Goal: Transaction & Acquisition: Purchase product/service

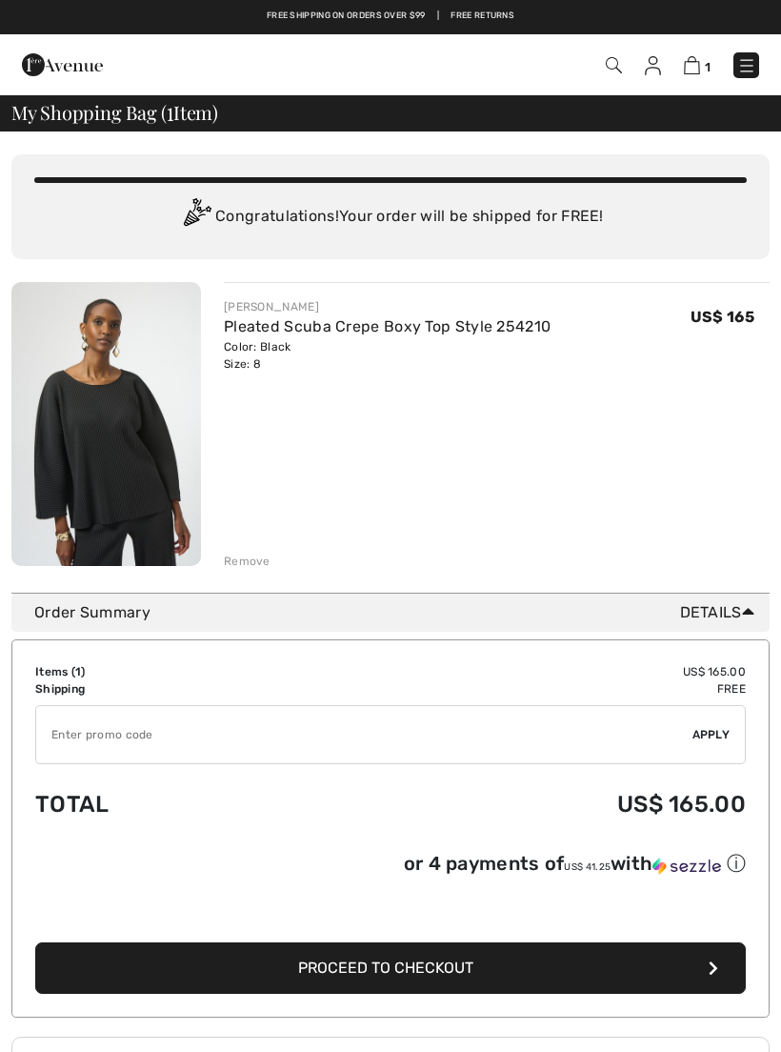
click at [699, 63] on img at bounding box center [692, 65] width 16 height 18
click at [690, 70] on img at bounding box center [692, 65] width 16 height 18
click at [690, 72] on img at bounding box center [692, 65] width 16 height 18
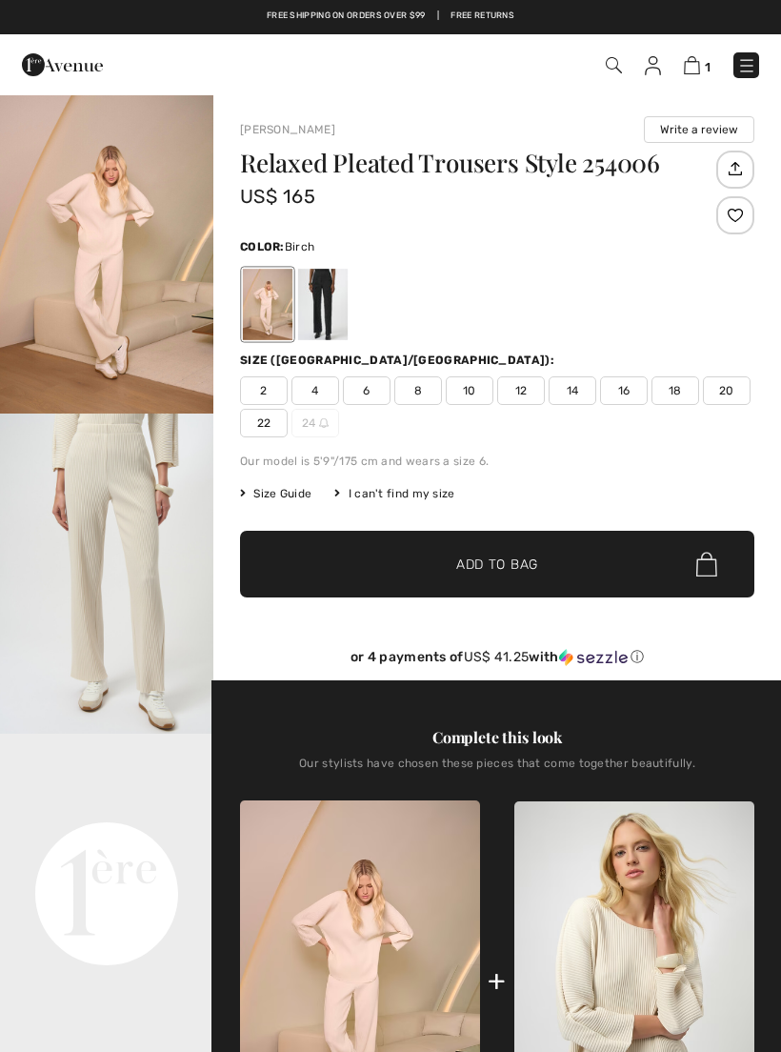
checkbox input "true"
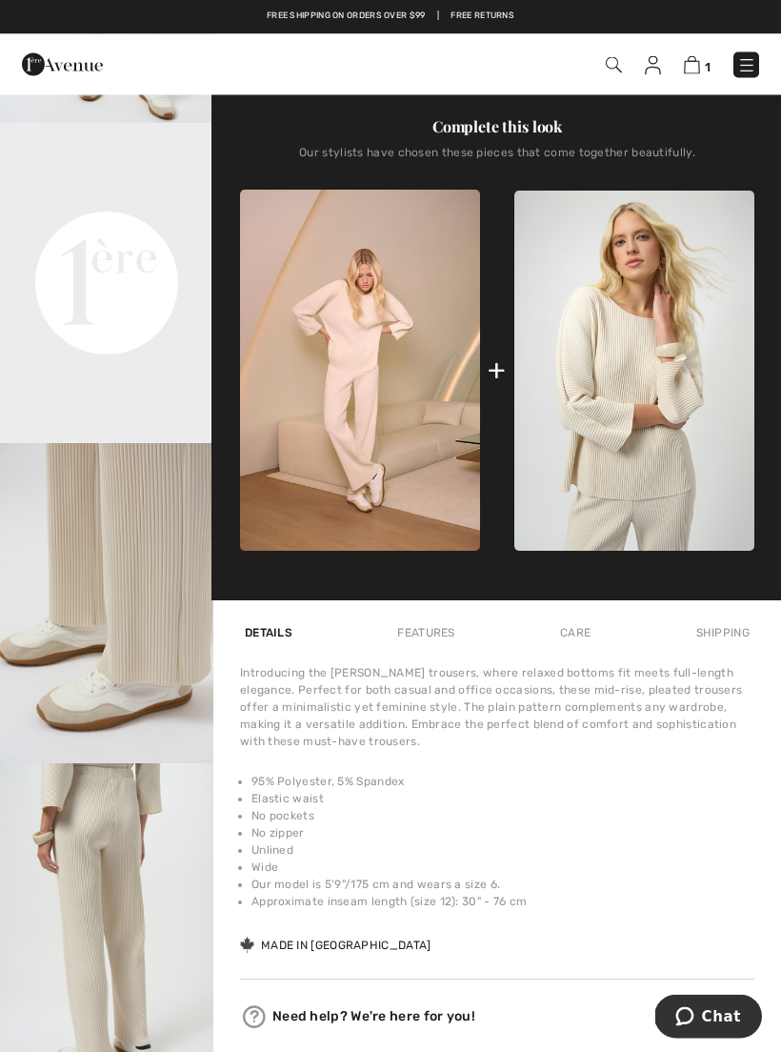
scroll to position [607, 0]
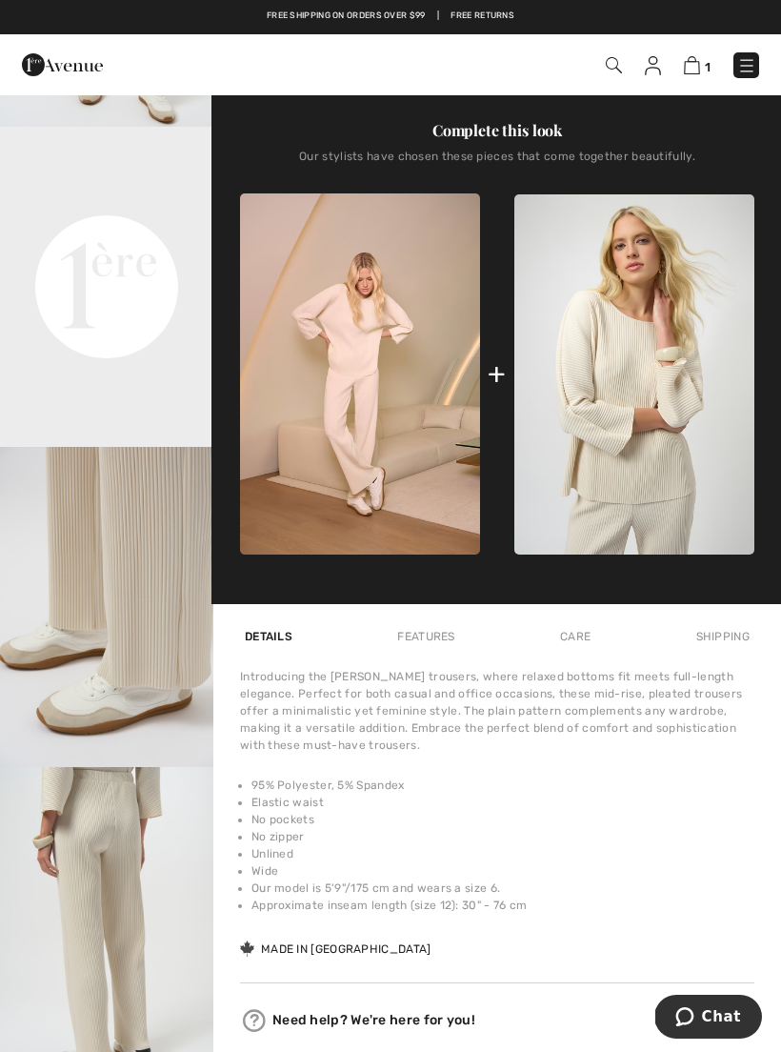
click at [699, 64] on img at bounding box center [692, 65] width 16 height 18
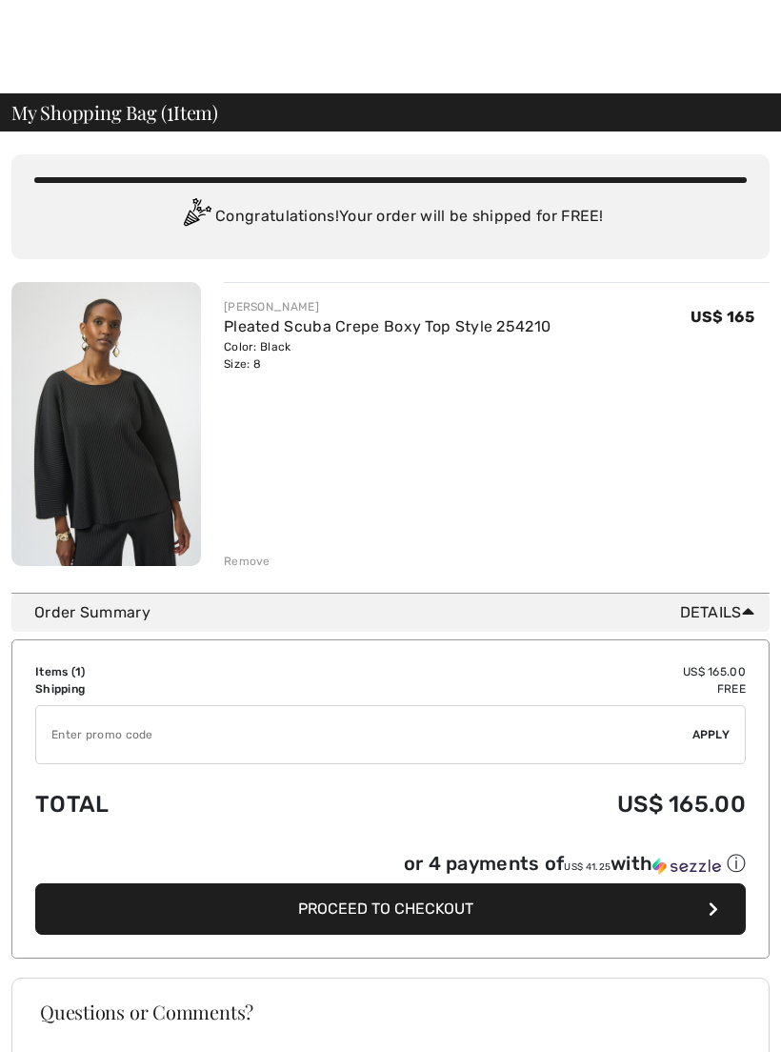
checkbox input "true"
